Goal: Task Accomplishment & Management: Manage account settings

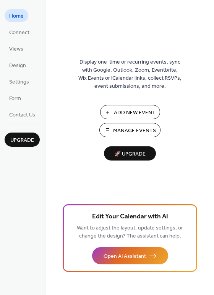
click at [125, 113] on span "Add New Event" at bounding box center [135, 113] width 42 height 8
click at [139, 129] on span "Manage Events" at bounding box center [134, 131] width 43 height 8
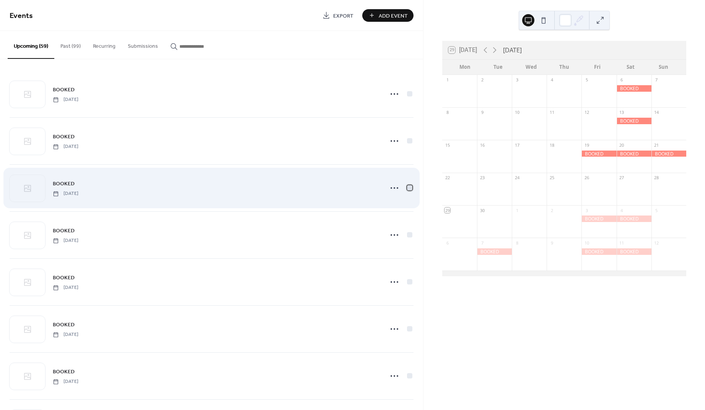
click at [408, 186] on div at bounding box center [409, 187] width 5 height 5
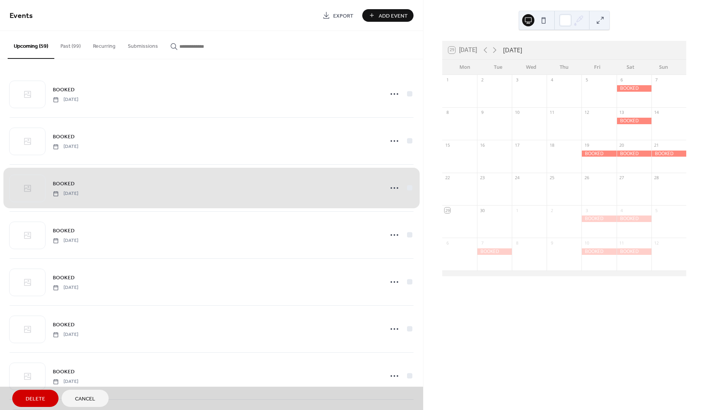
click at [29, 399] on span "Delete" at bounding box center [36, 399] width 20 height 8
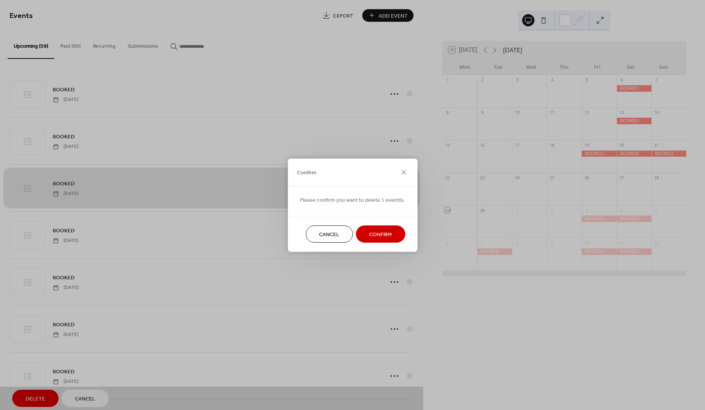
click at [389, 234] on button "Confirm" at bounding box center [380, 234] width 49 height 17
